Goal: Information Seeking & Learning: Learn about a topic

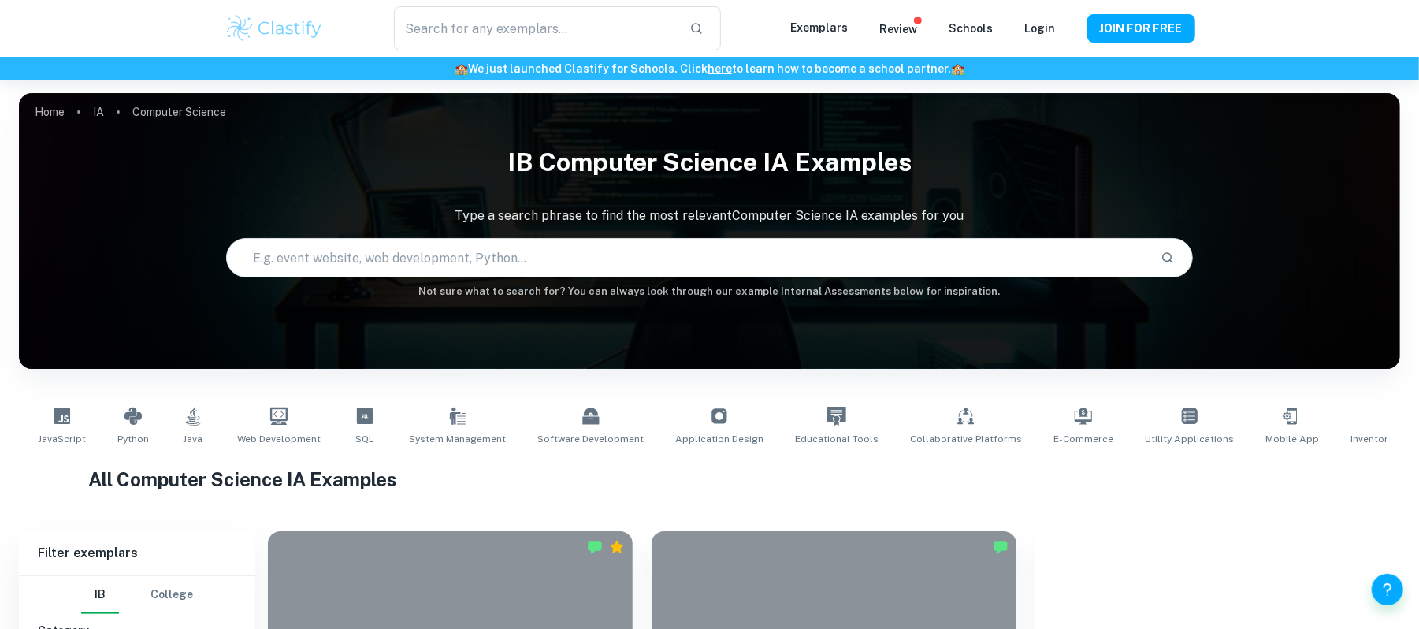
type input "Computer Science"
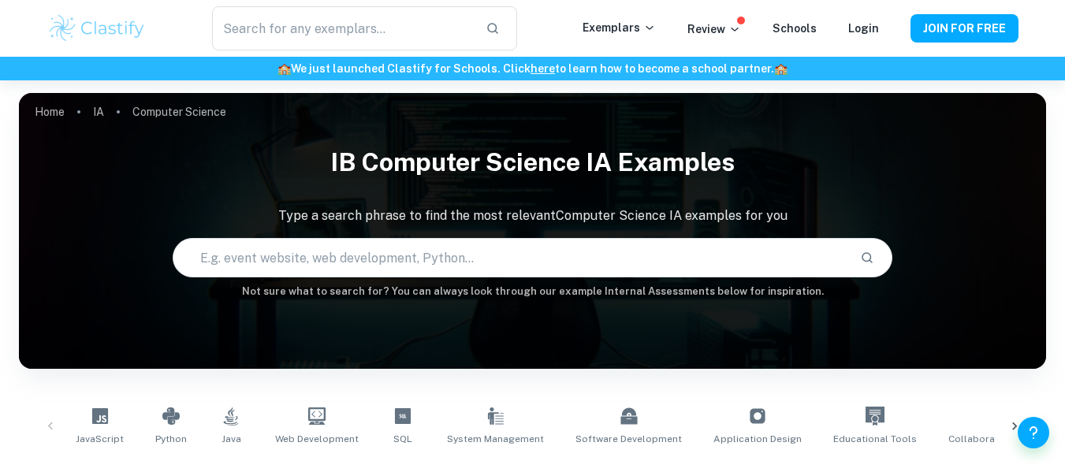
drag, startPoint x: 0, startPoint y: 0, endPoint x: 559, endPoint y: 18, distance: 559.8
click at [559, 18] on div "​" at bounding box center [364, 28] width 435 height 44
click at [704, 205] on div "IB Computer Science IA examples Type a search phrase to find the most relevant …" at bounding box center [532, 218] width 1027 height 162
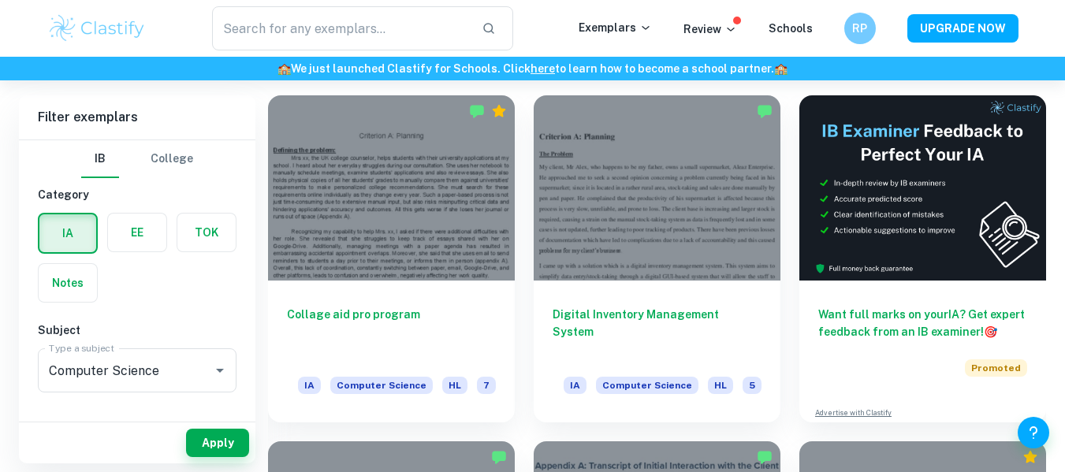
scroll to position [435, 0]
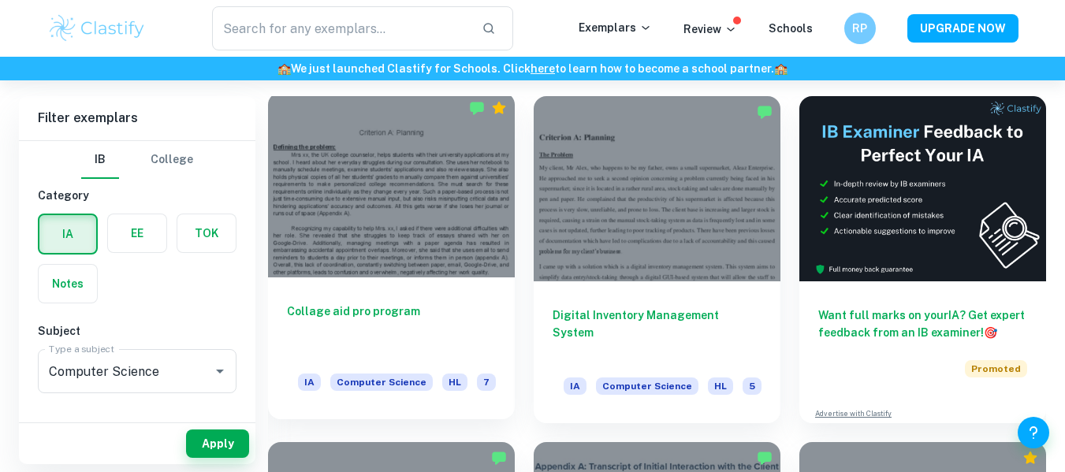
click at [454, 330] on h6 "Collage aid pro program" at bounding box center [391, 329] width 209 height 52
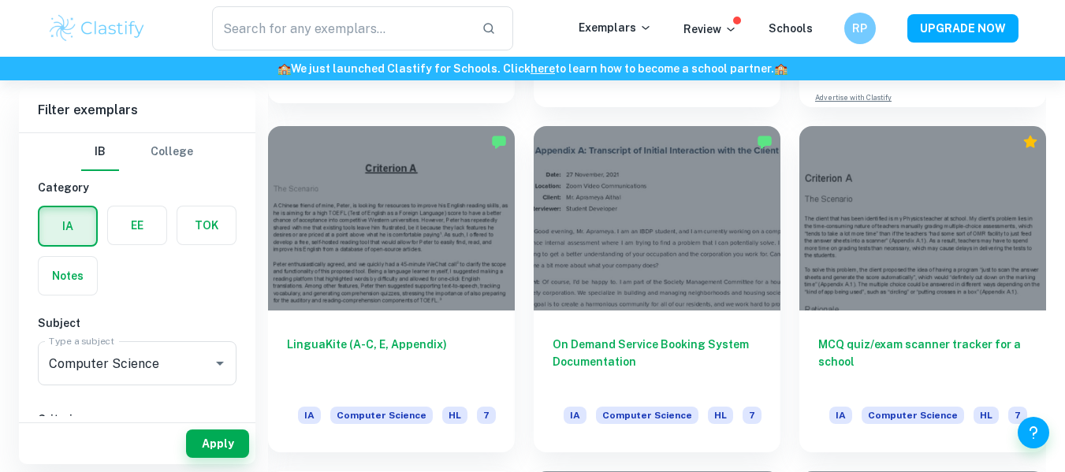
scroll to position [760, 0]
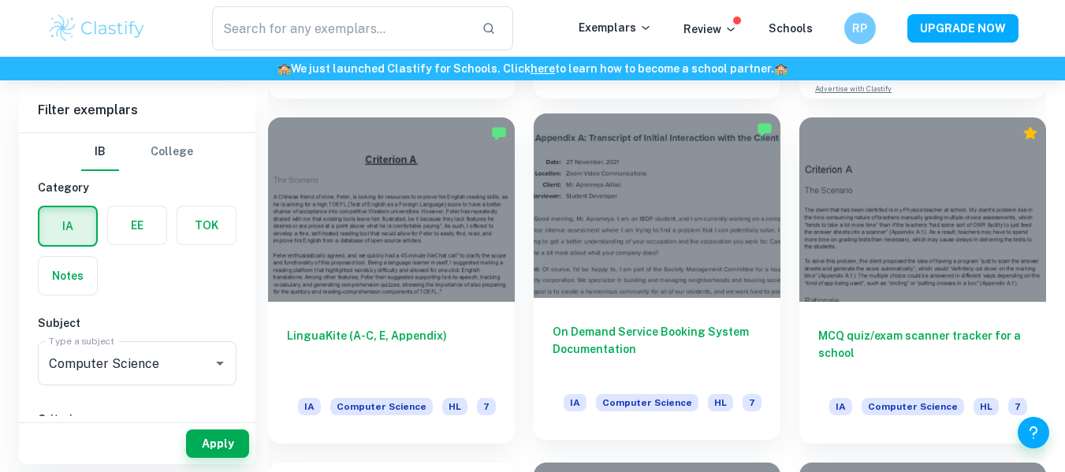
click at [618, 280] on div at bounding box center [656, 205] width 247 height 185
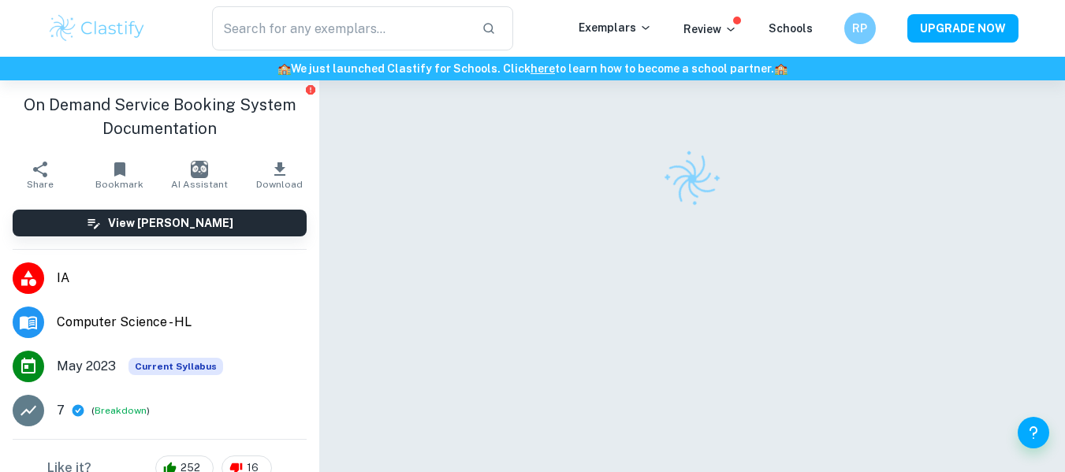
scroll to position [80, 0]
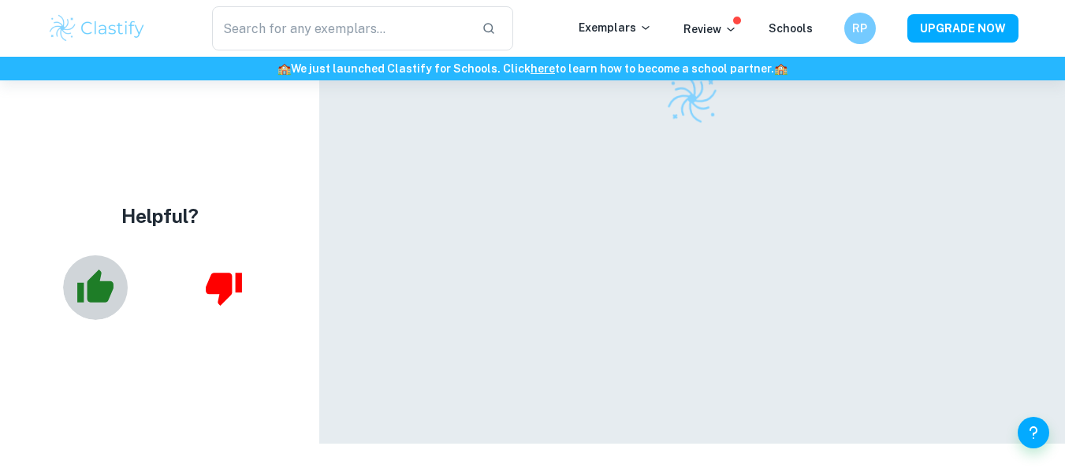
click at [109, 285] on icon "button" at bounding box center [96, 286] width 36 height 33
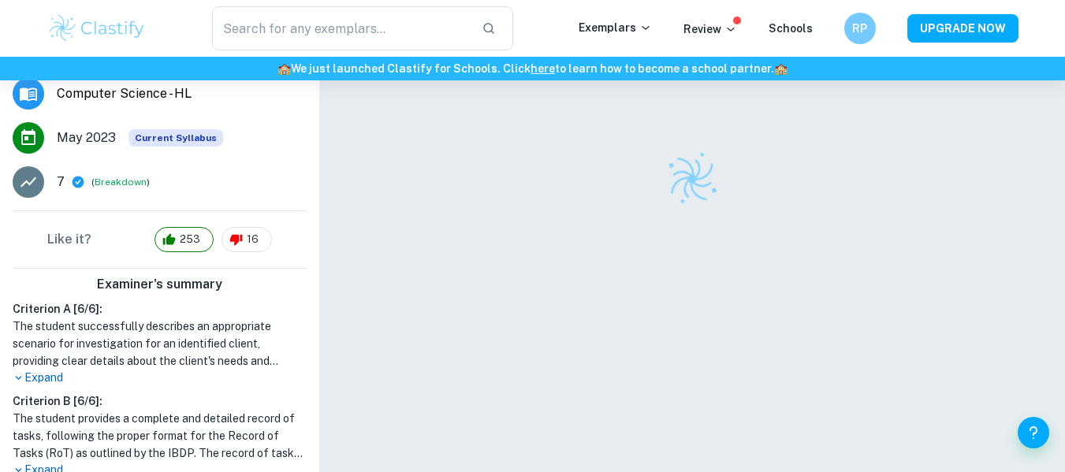
scroll to position [238, 0]
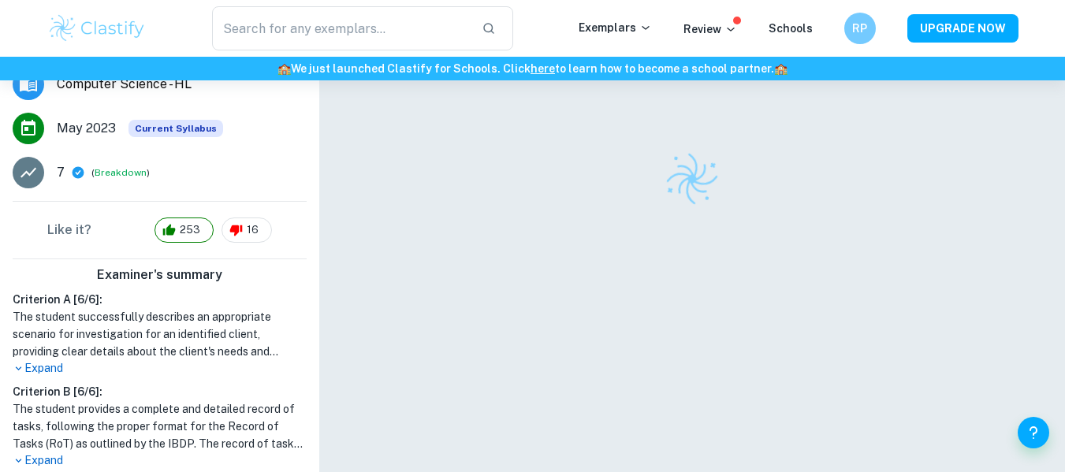
click at [35, 366] on p "Expand" at bounding box center [160, 368] width 294 height 17
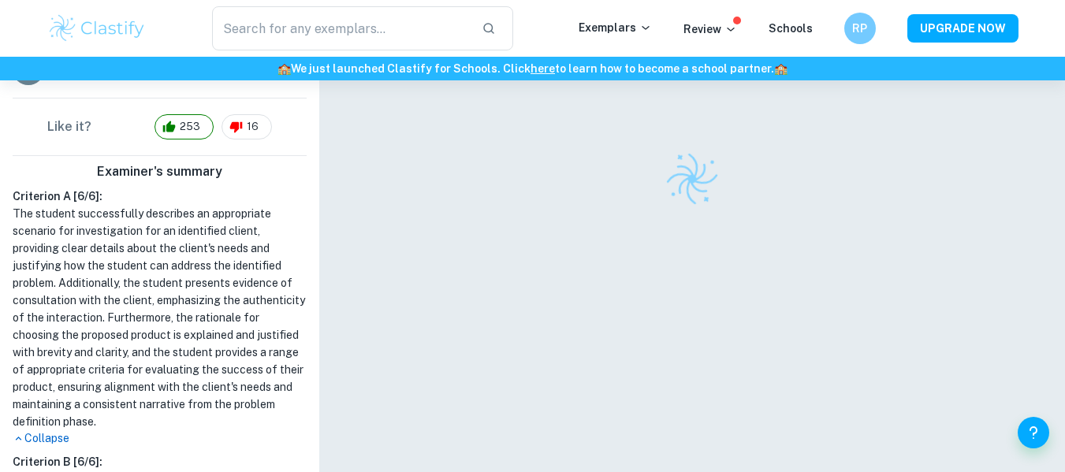
scroll to position [346, 0]
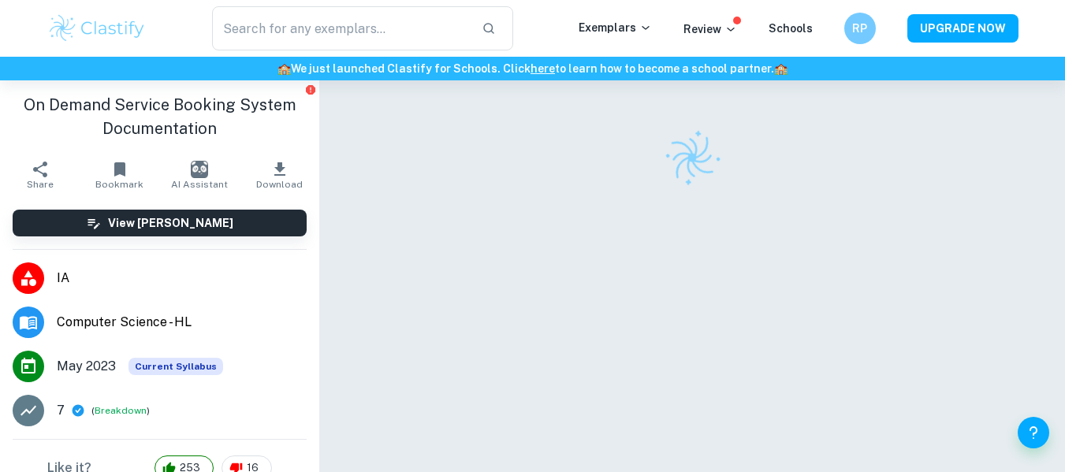
scroll to position [80, 0]
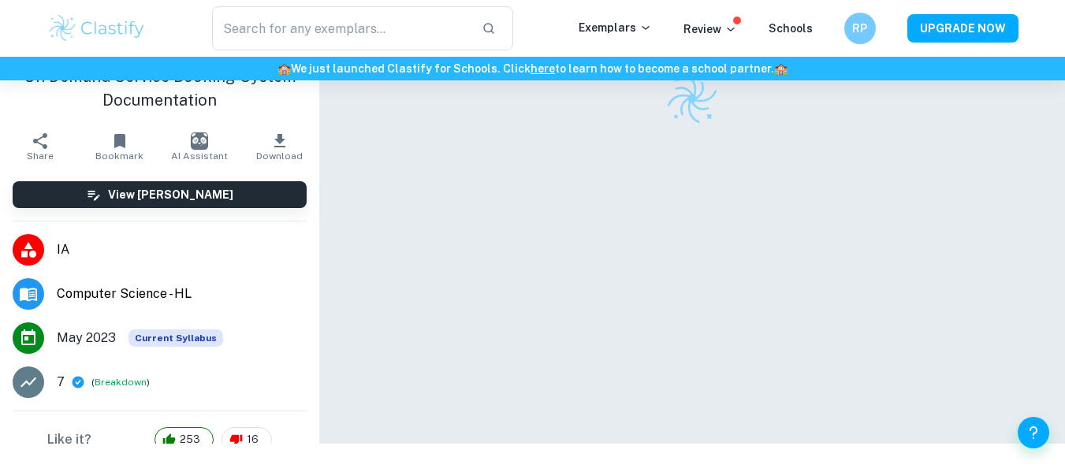
click at [739, 303] on div at bounding box center [692, 222] width 646 height 444
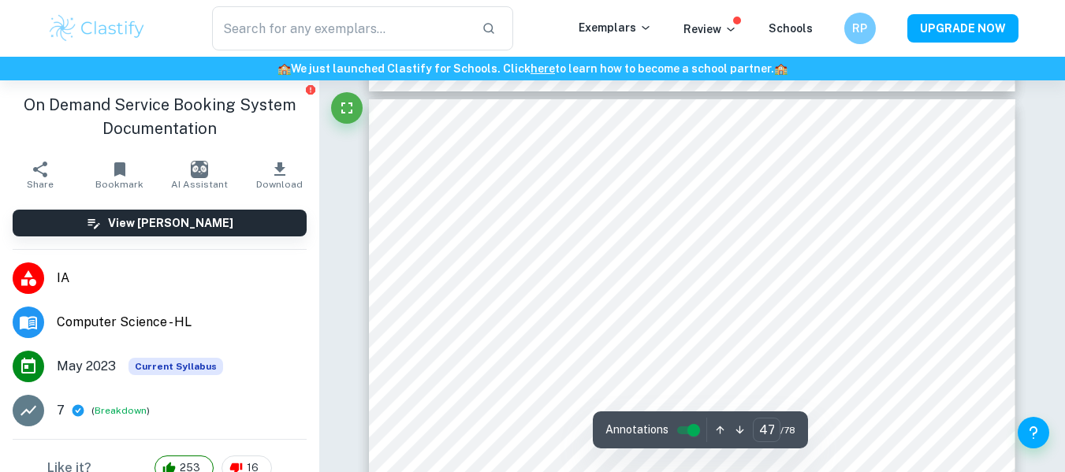
scroll to position [43241, 0]
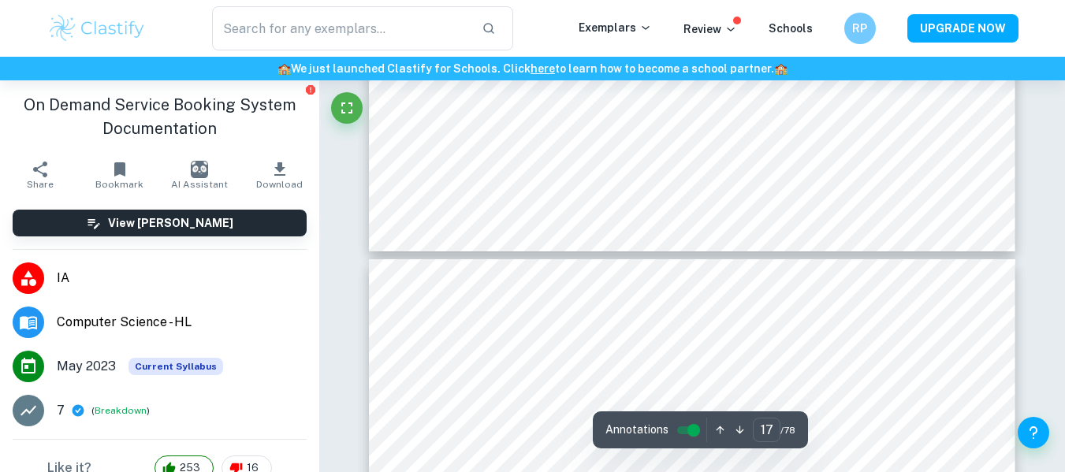
type input "18"
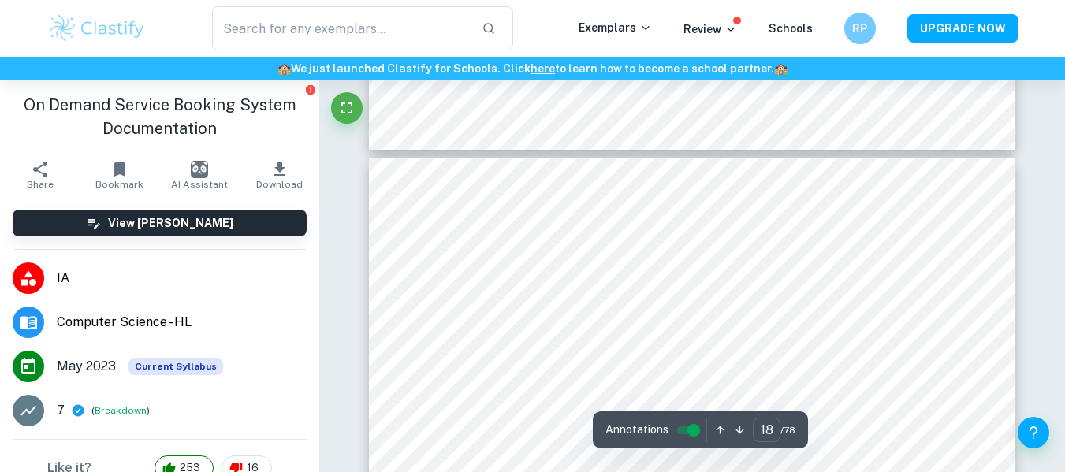
scroll to position [15991, 0]
